Goal: Transaction & Acquisition: Subscribe to service/newsletter

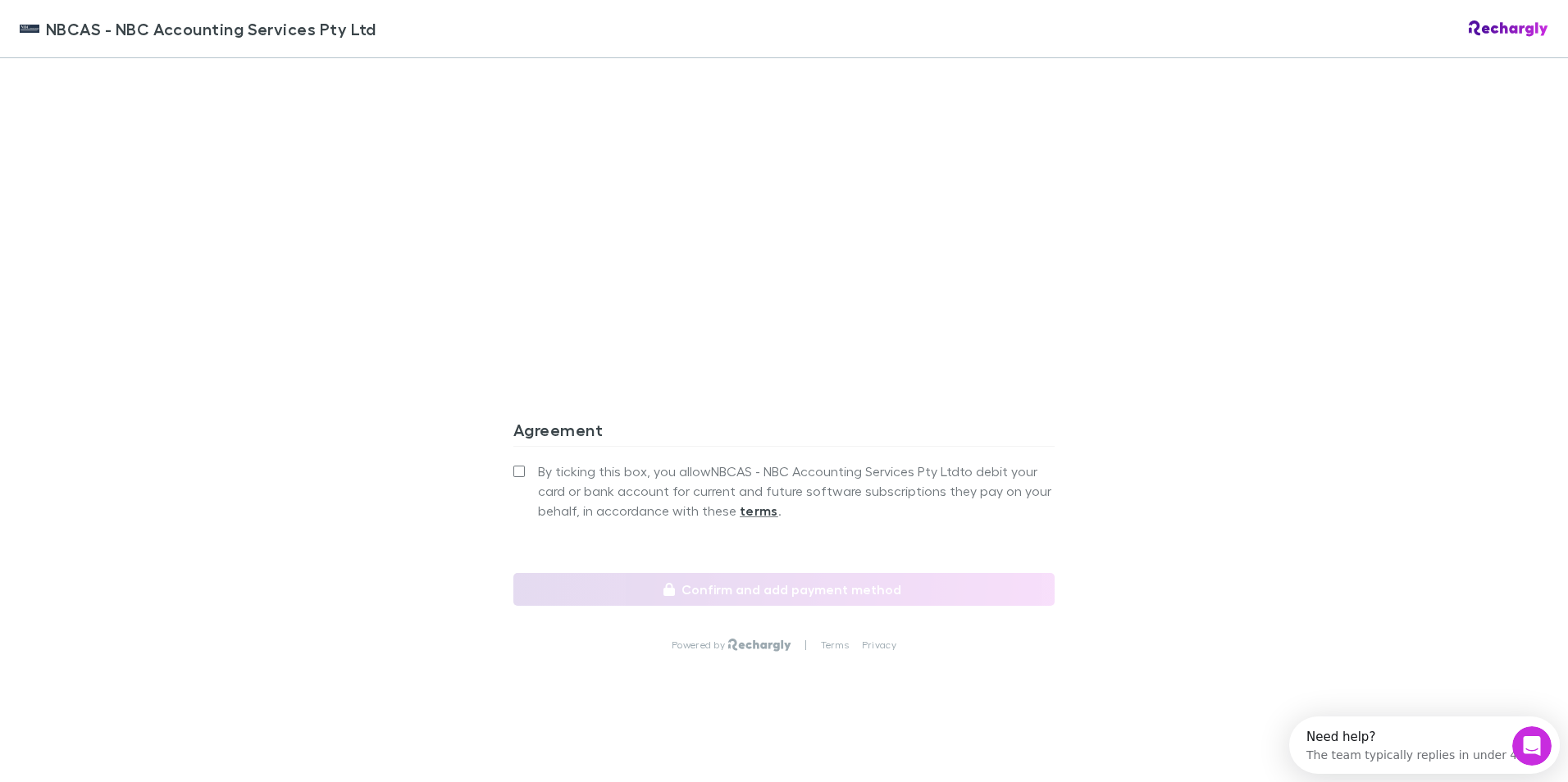
scroll to position [1341, 0]
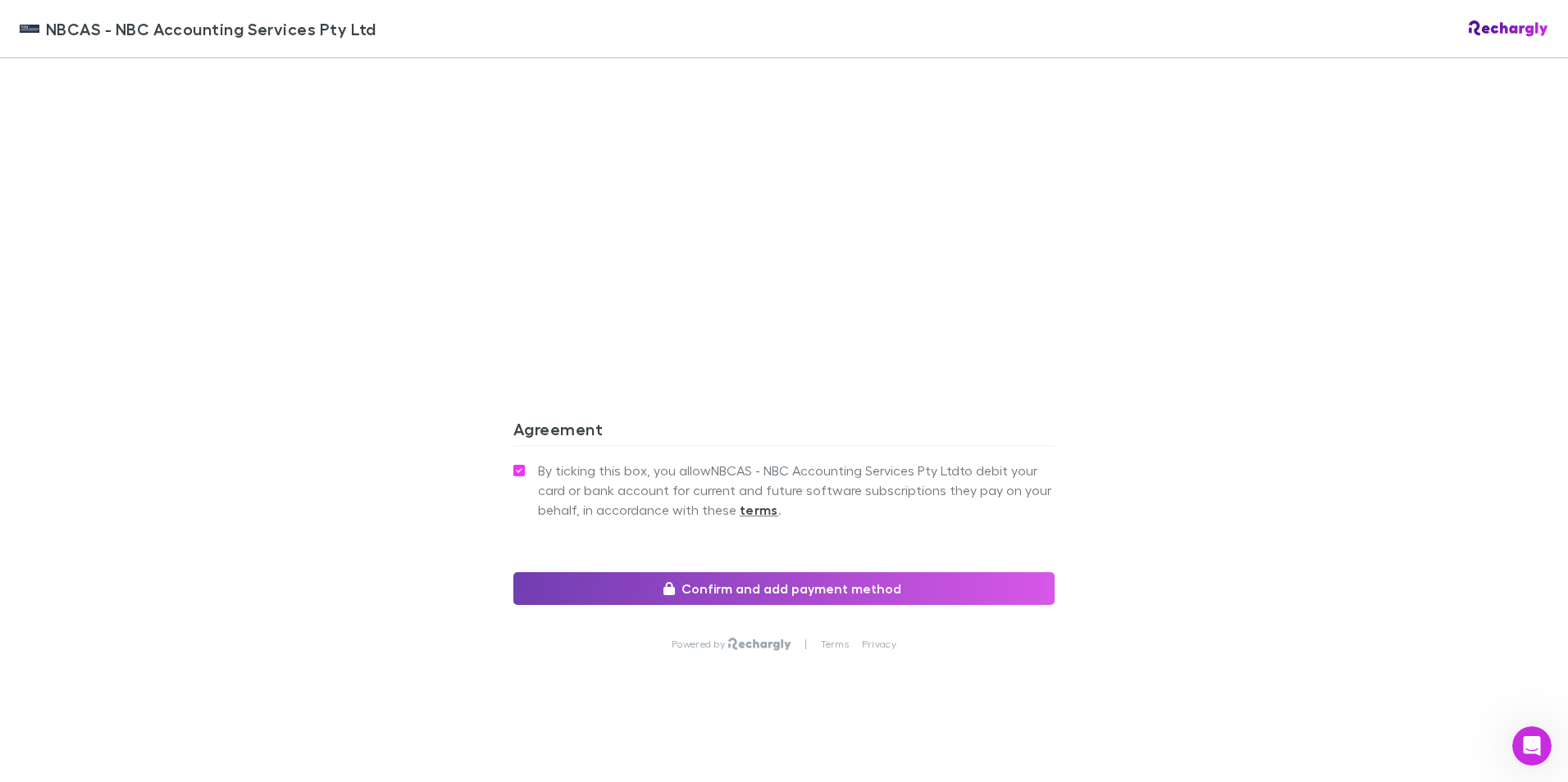
click at [775, 592] on button "Confirm and add payment method" at bounding box center [784, 588] width 541 height 33
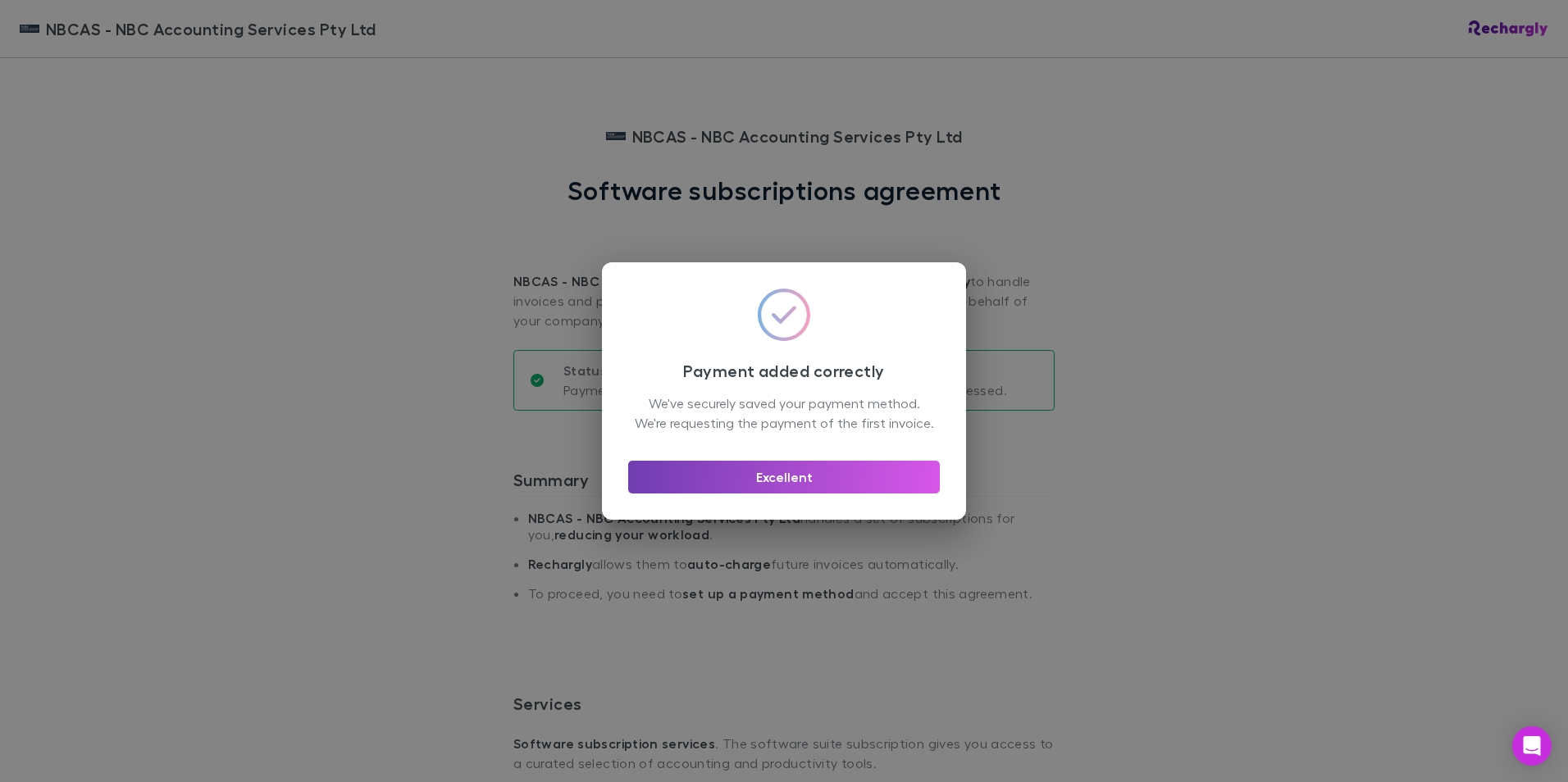
click at [792, 488] on button "Excellent" at bounding box center [784, 477] width 312 height 33
